Goal: Transaction & Acquisition: Purchase product/service

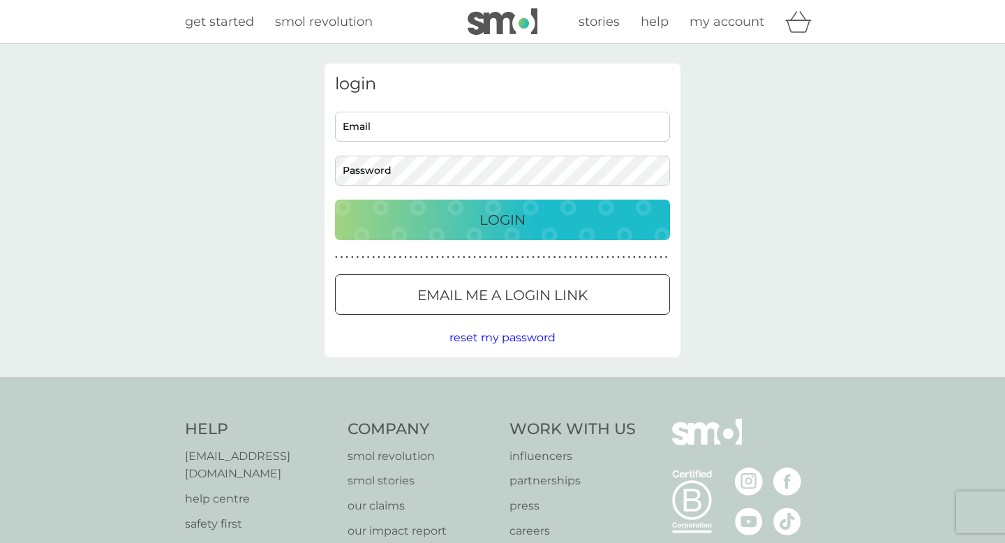
click at [486, 132] on input "Email" at bounding box center [502, 127] width 335 height 30
type input "[EMAIL_ADDRESS][DOMAIN_NAME]"
click at [580, 218] on div "Login" at bounding box center [502, 220] width 307 height 22
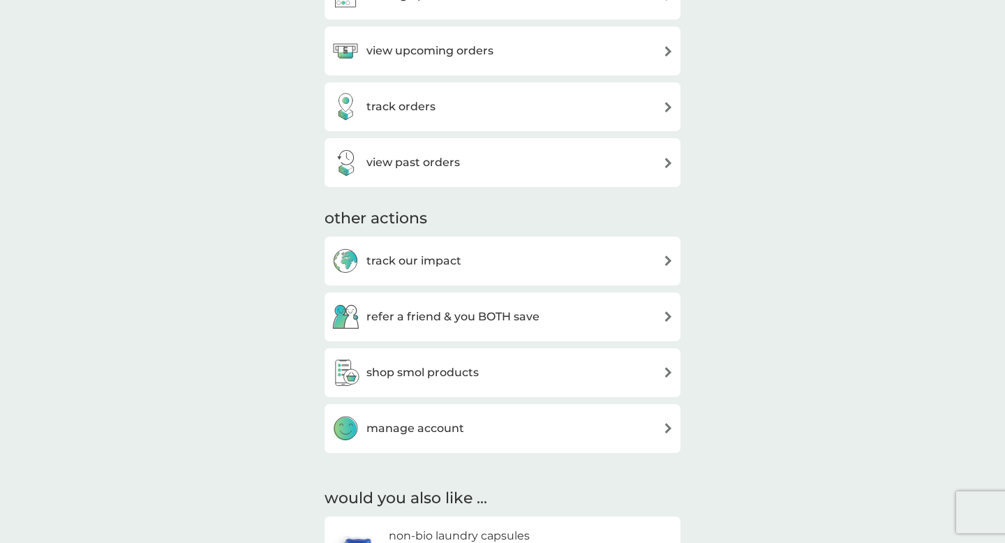
scroll to position [286, 0]
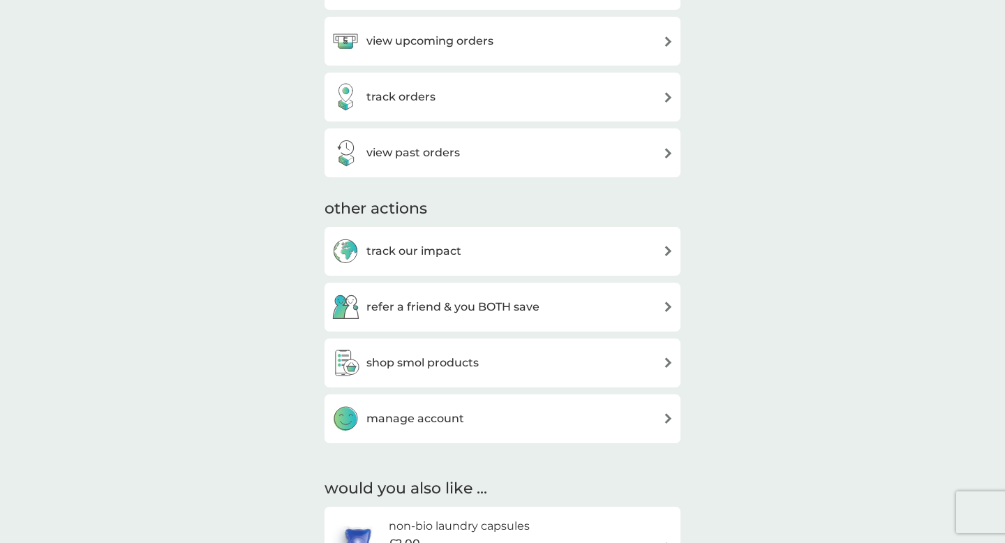
click at [533, 321] on div "refer a friend & you BOTH save" at bounding box center [502, 307] width 356 height 49
click at [657, 299] on div "refer a friend & you BOTH save" at bounding box center [502, 307] width 342 height 28
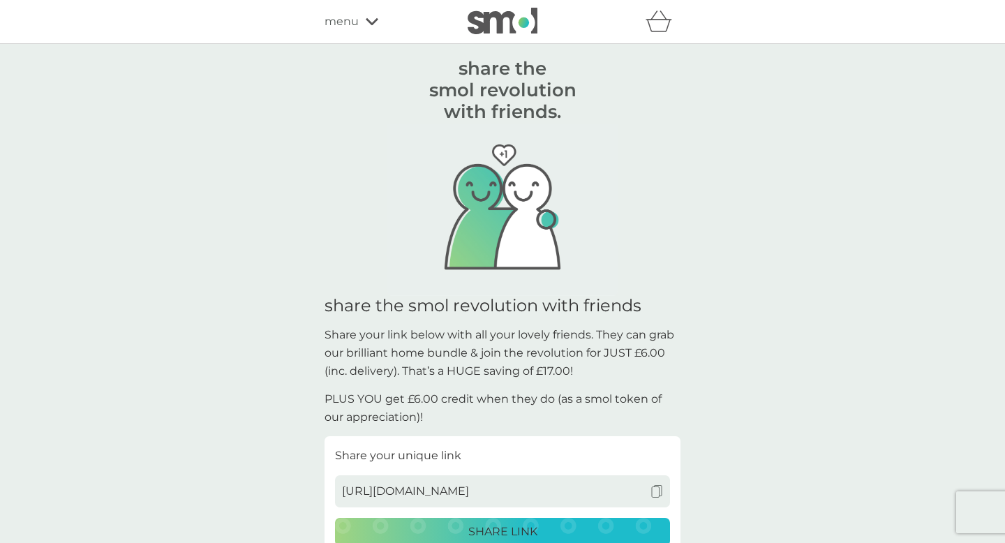
scroll to position [137, 0]
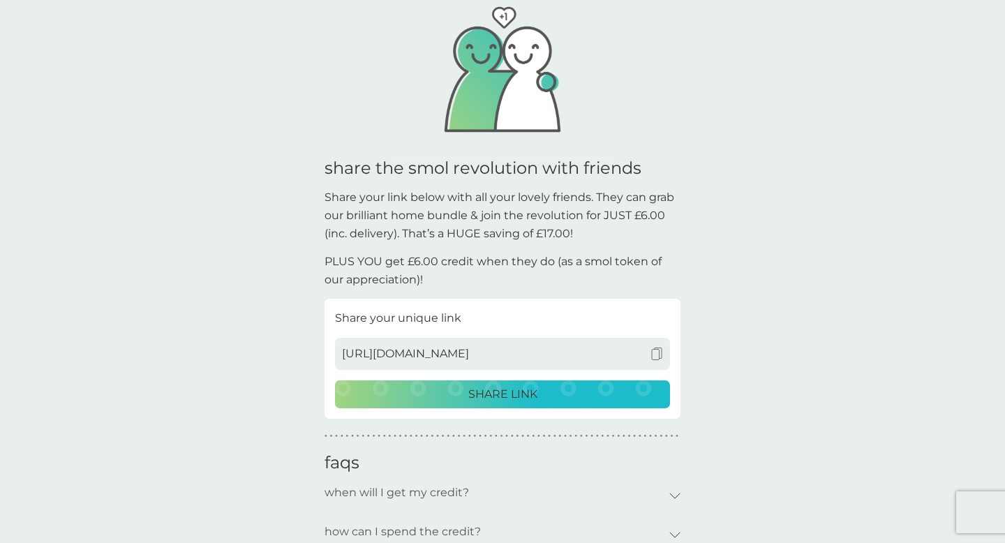
click at [510, 398] on p "SHARE LINK" at bounding box center [502, 394] width 69 height 18
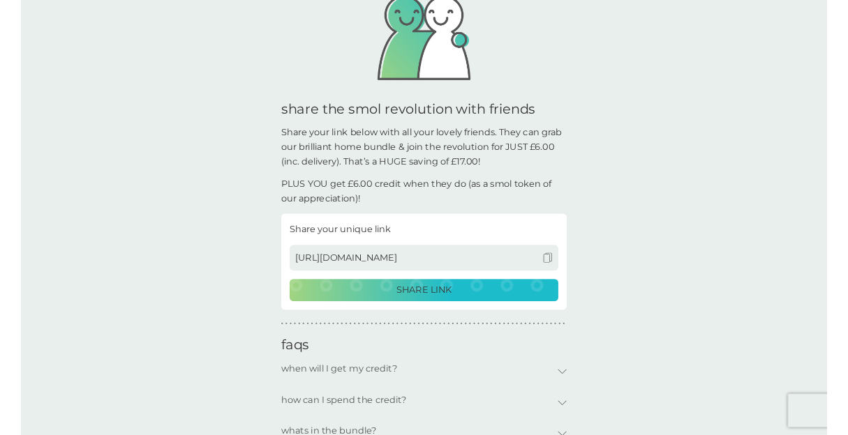
scroll to position [170, 0]
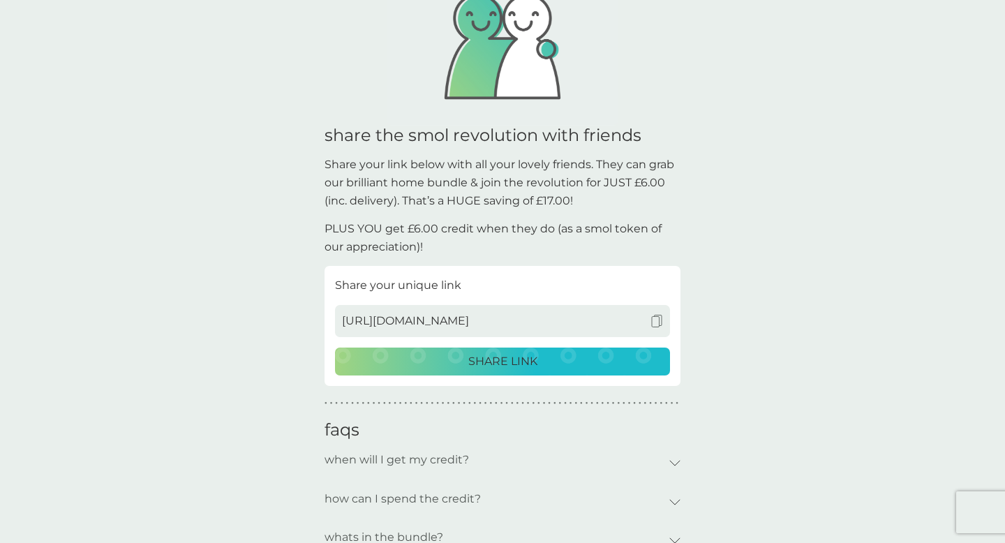
click at [657, 315] on img at bounding box center [656, 321] width 13 height 13
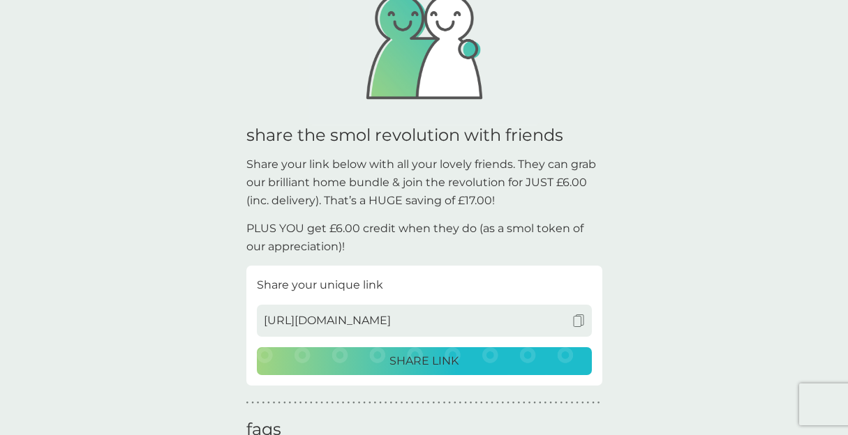
scroll to position [0, 0]
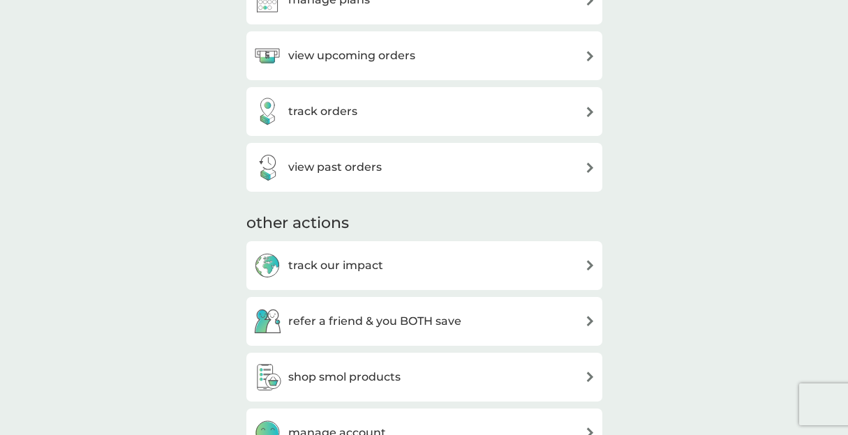
scroll to position [273, 0]
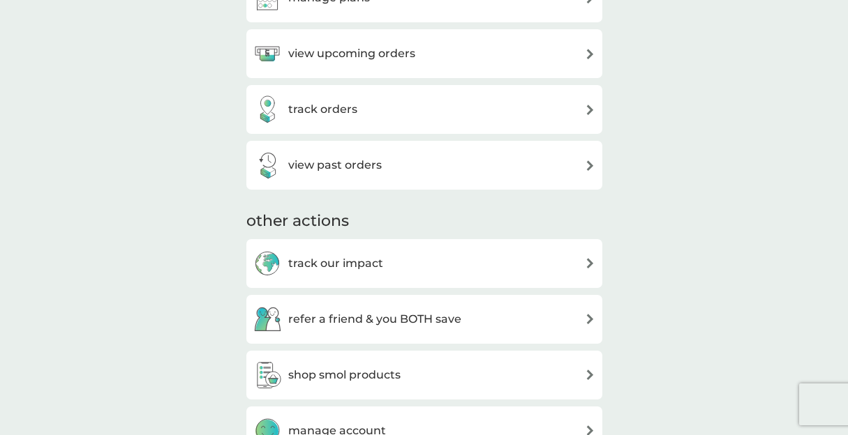
click at [423, 313] on h3 "refer a friend & you BOTH save" at bounding box center [374, 319] width 173 height 18
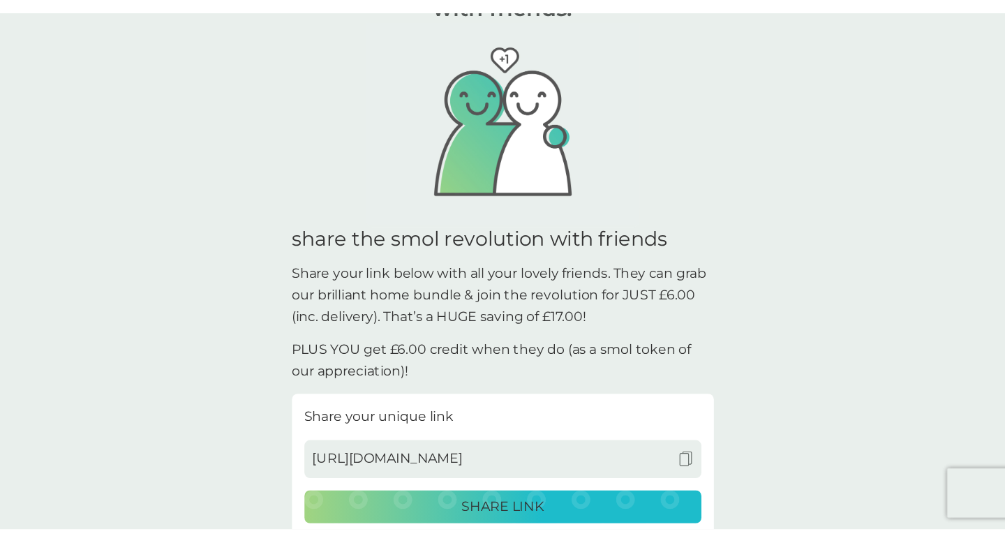
scroll to position [267, 0]
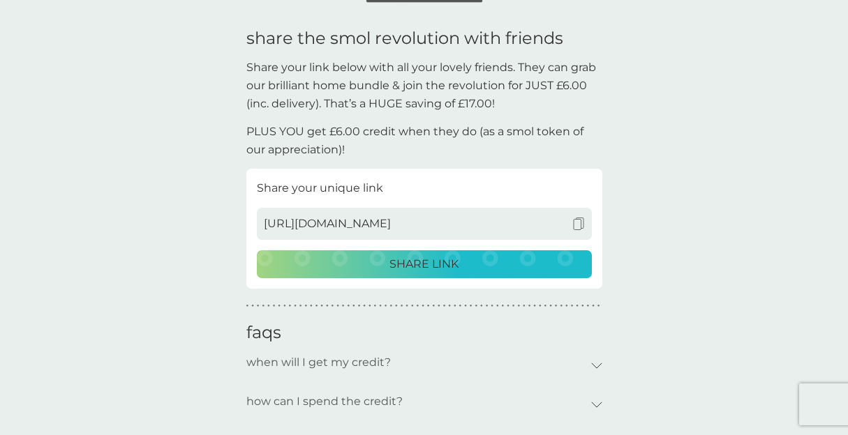
click at [1, 252] on div "get £6.00 credit for every friend that joins. they get a smol bundle for £6.00,…" at bounding box center [424, 187] width 848 height 820
click at [35, 280] on div "get £6.00 credit for every friend that joins. they get a smol bundle for £6.00,…" at bounding box center [424, 187] width 848 height 820
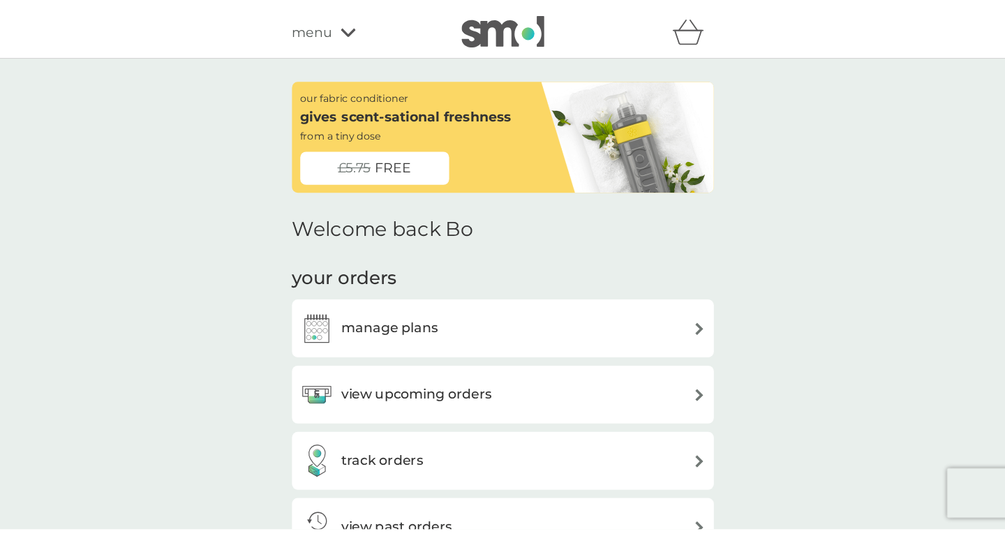
scroll to position [1, 0]
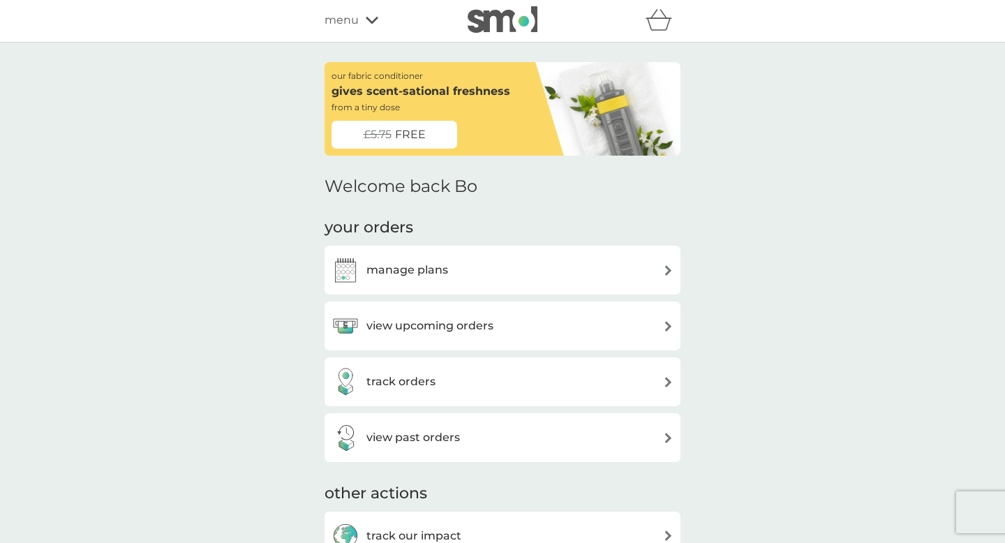
click at [421, 135] on span "FREE" at bounding box center [410, 135] width 31 height 18
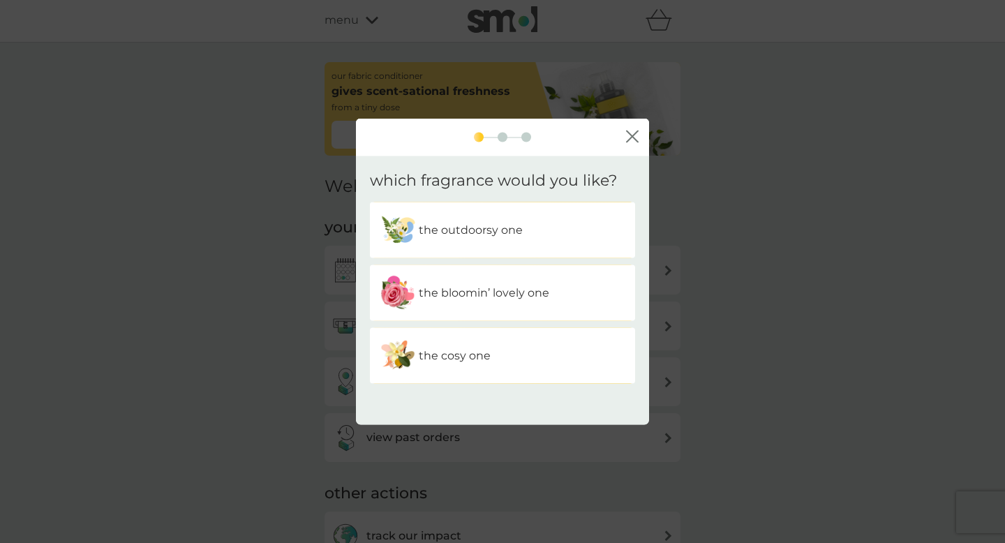
click at [456, 229] on p "the outdoorsy one" at bounding box center [471, 230] width 104 height 18
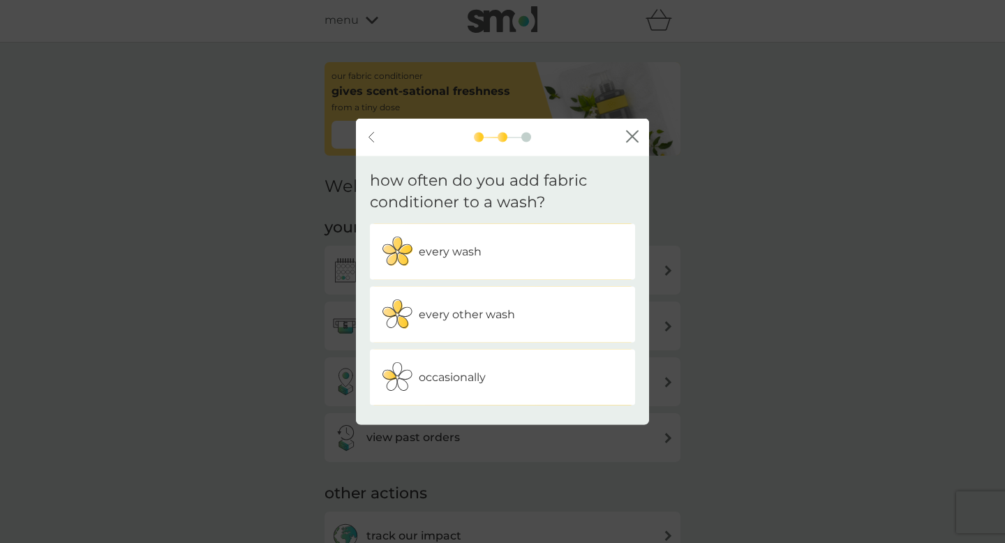
click at [456, 259] on p "every wash" at bounding box center [450, 251] width 63 height 18
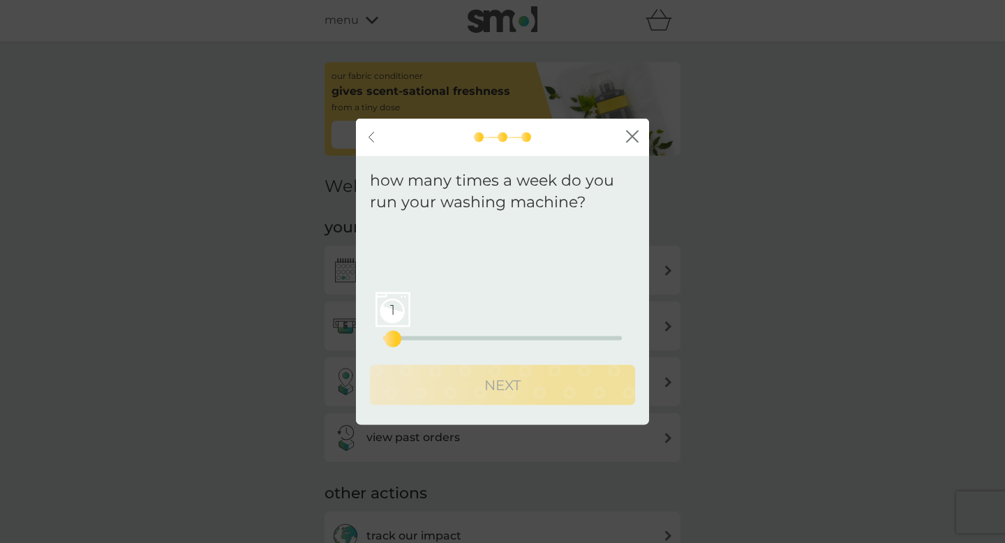
click at [390, 336] on div "1" at bounding box center [393, 339] width 6 height 6
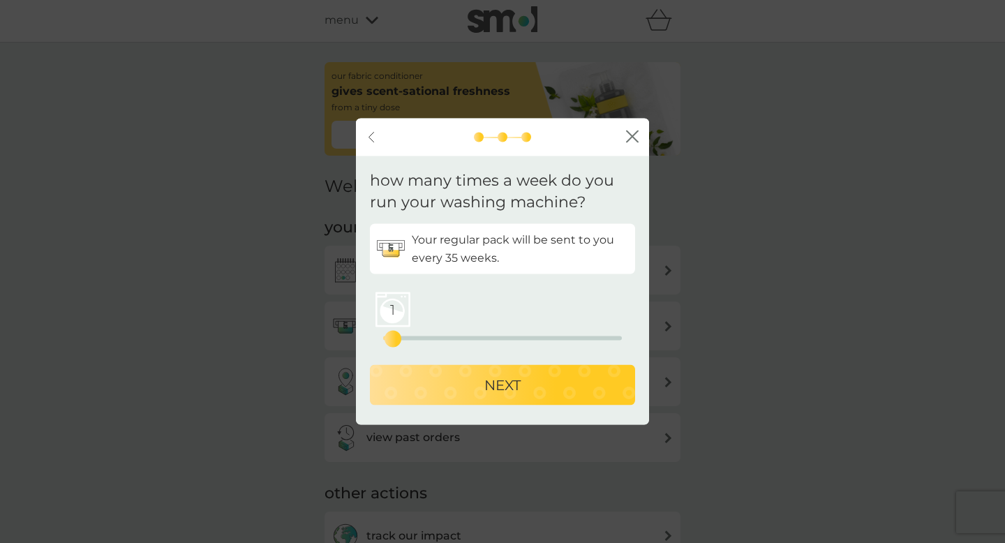
click at [396, 336] on div "1" at bounding box center [393, 339] width 6 height 6
click at [456, 377] on div "NEXT" at bounding box center [502, 384] width 237 height 22
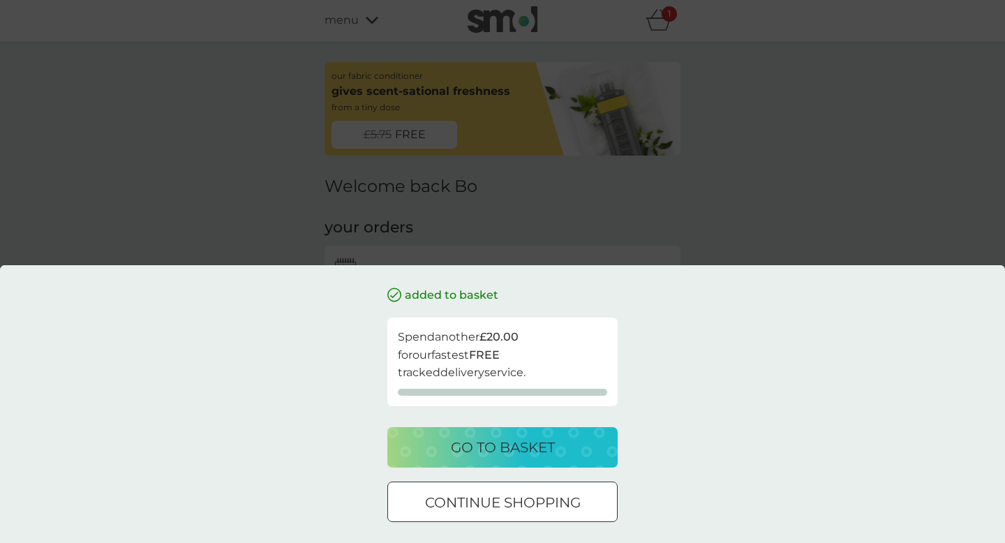
click at [568, 205] on div "added to basket Spend another £20.00 for our fastest FREE tracked delivery serv…" at bounding box center [502, 271] width 1005 height 543
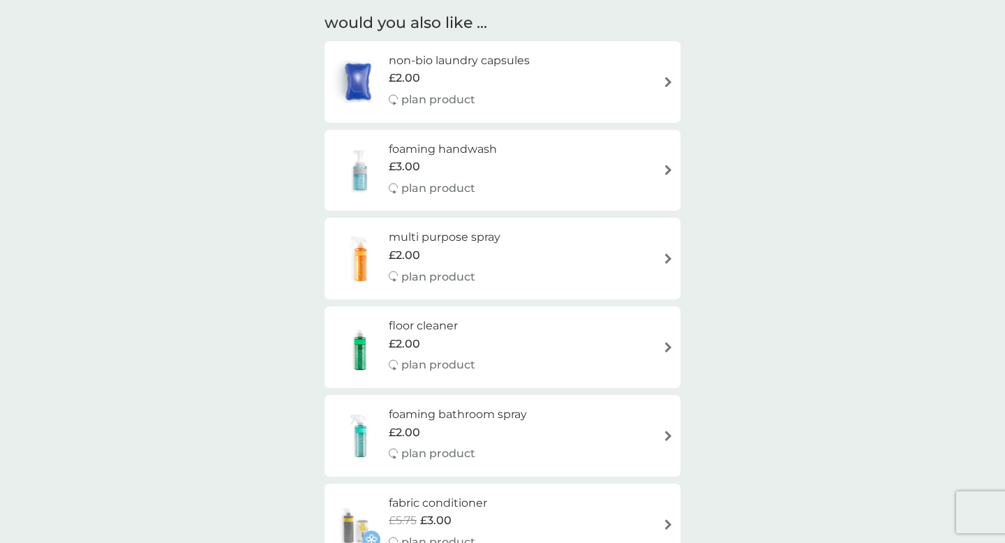
scroll to position [769, 0]
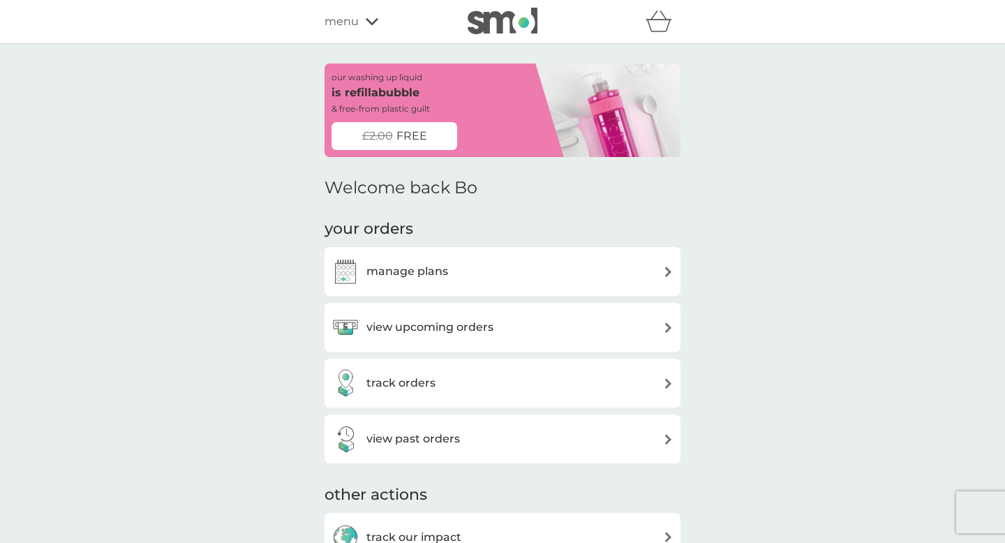
click at [402, 97] on p "is refillabubble" at bounding box center [375, 93] width 88 height 18
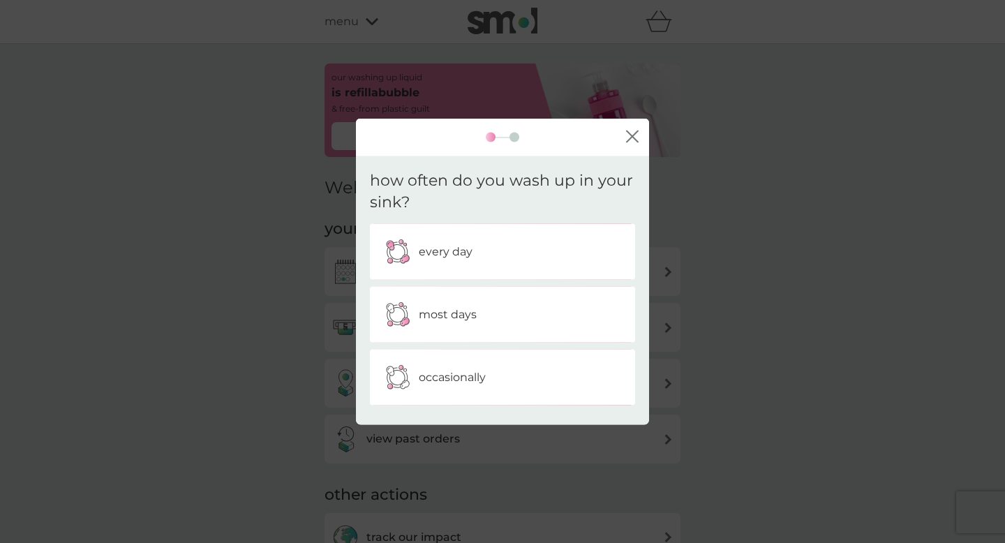
click at [636, 127] on div "close" at bounding box center [502, 138] width 293 height 38
click at [636, 135] on icon "close" at bounding box center [632, 136] width 13 height 13
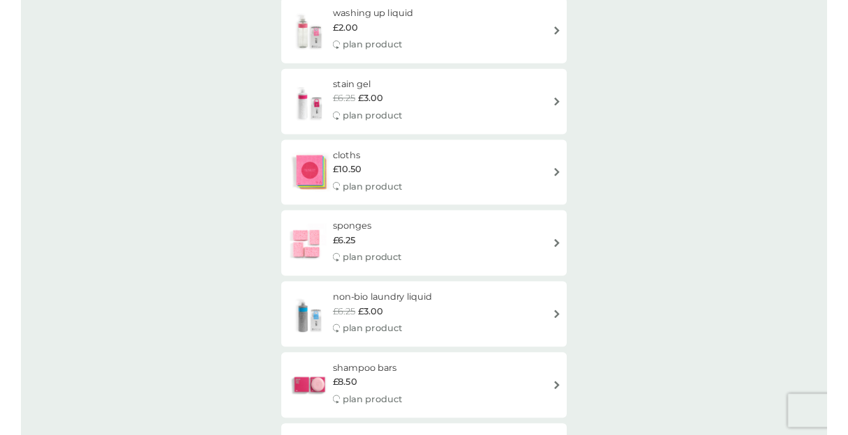
scroll to position [2168, 0]
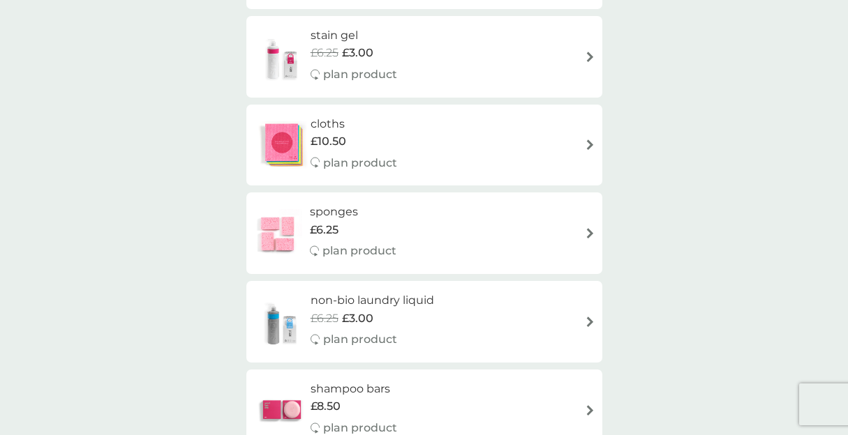
click at [302, 130] on img at bounding box center [281, 145] width 57 height 49
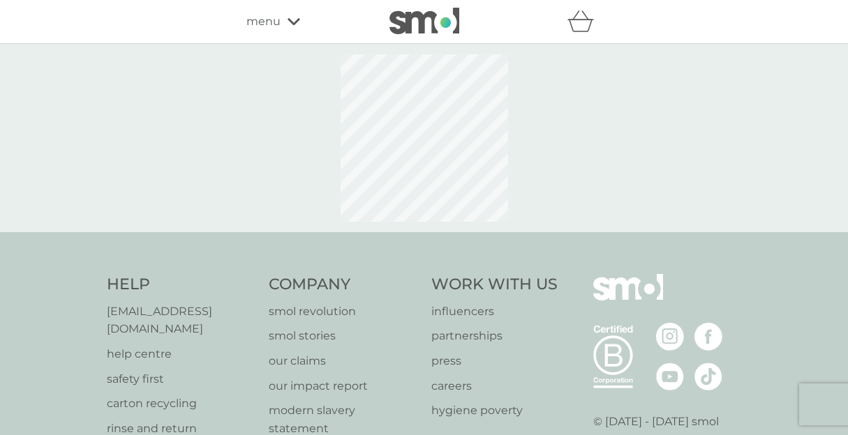
select select "91"
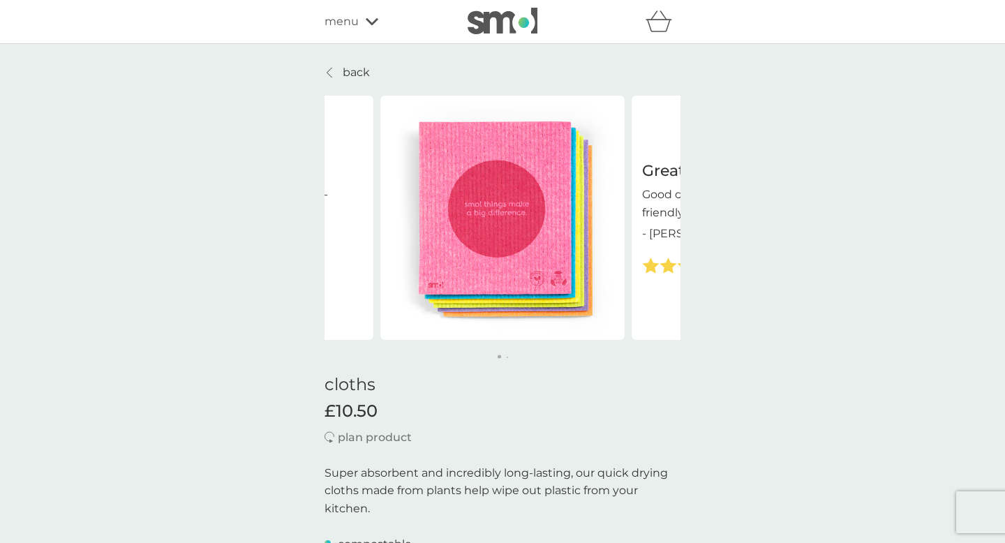
click at [575, 291] on img at bounding box center [502, 218] width 244 height 244
click at [369, 427] on div "cloths £10.50 plan product Super absorbent and incredibly long-lasting, our qui…" at bounding box center [502, 515] width 356 height 309
click at [352, 435] on p "plan product" at bounding box center [375, 437] width 74 height 18
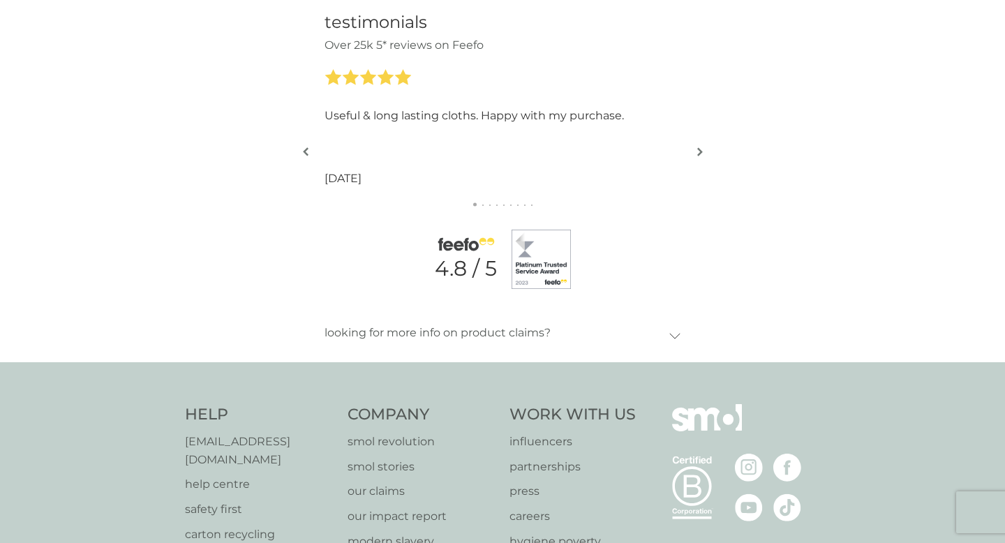
scroll to position [1434, 0]
